Goal: Task Accomplishment & Management: Use online tool/utility

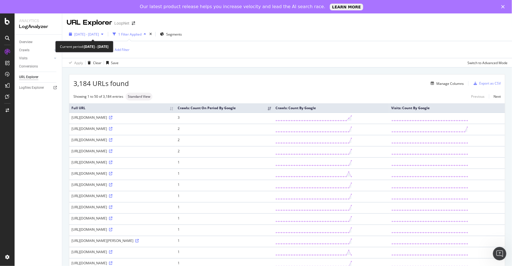
click at [106, 31] on div "[DATE] - [DATE]" at bounding box center [86, 34] width 39 height 8
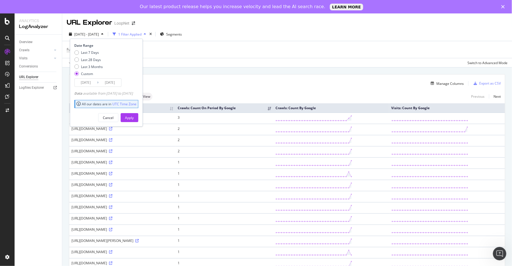
click at [111, 82] on input "[DATE]" at bounding box center [110, 83] width 22 height 8
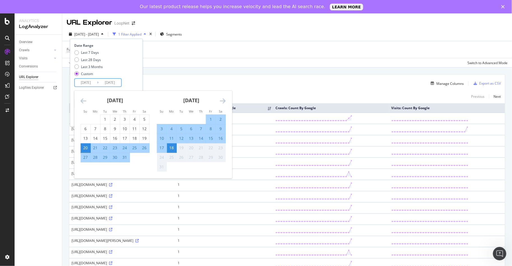
click at [244, 47] on div "Full URL = ^.*/multi/.*$ Add Filter" at bounding box center [287, 49] width 441 height 17
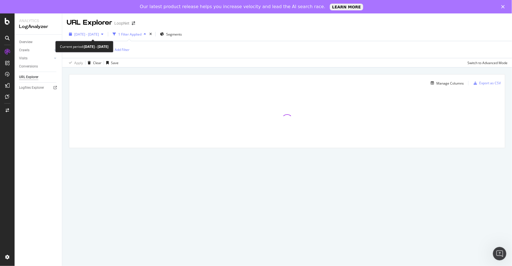
click at [99, 36] on span "[DATE] - [DATE]" at bounding box center [86, 34] width 25 height 5
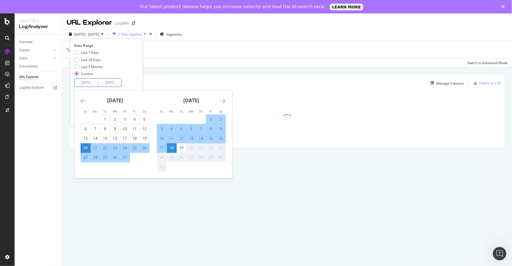
click at [107, 81] on input "[DATE]" at bounding box center [110, 83] width 22 height 8
click at [182, 145] on div "19" at bounding box center [182, 148] width 10 height 6
type input "2025/08/19"
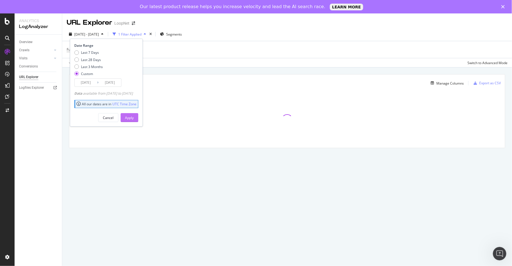
click at [134, 118] on div "Apply" at bounding box center [129, 118] width 9 height 5
